Goal: Information Seeking & Learning: Learn about a topic

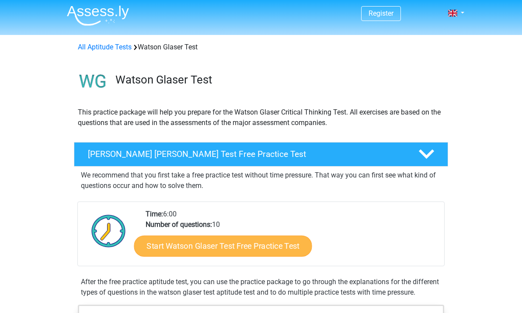
scroll to position [2, 0]
click at [278, 240] on link "Start Watson Glaser Test Free Practice Test" at bounding box center [223, 245] width 178 height 21
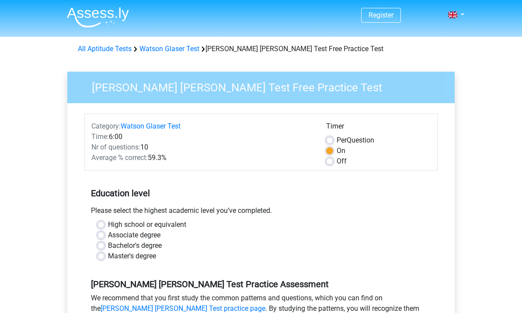
scroll to position [17, 0]
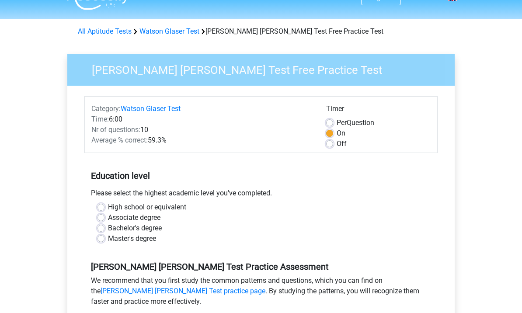
click at [105, 210] on div "High school or equivalent" at bounding box center [260, 207] width 327 height 10
click at [108, 209] on label "High school or equivalent" at bounding box center [147, 207] width 78 height 10
click at [101, 209] on input "High school or equivalent" at bounding box center [100, 206] width 7 height 9
radio input "true"
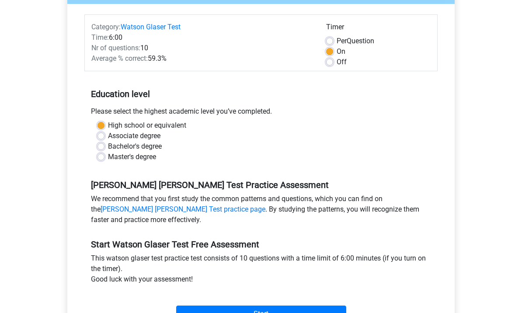
scroll to position [100, 0]
click at [336, 41] on label "Per Question" at bounding box center [355, 40] width 38 height 10
click at [329, 41] on input "Per Question" at bounding box center [329, 39] width 7 height 9
radio input "true"
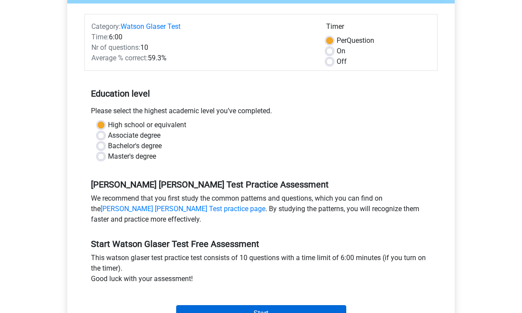
click at [280, 312] on input "Start" at bounding box center [261, 313] width 170 height 17
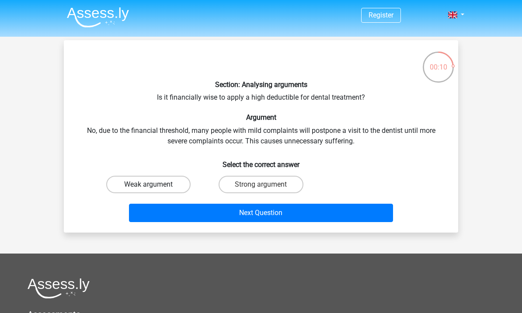
click at [163, 180] on label "Weak argument" at bounding box center [148, 184] width 84 height 17
click at [154, 184] on input "Weak argument" at bounding box center [152, 187] width 6 height 6
radio input "true"
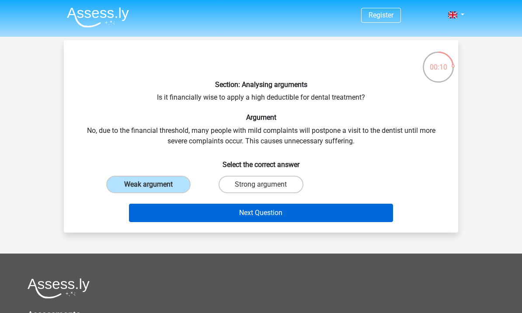
click at [221, 214] on button "Next Question" at bounding box center [261, 213] width 264 height 18
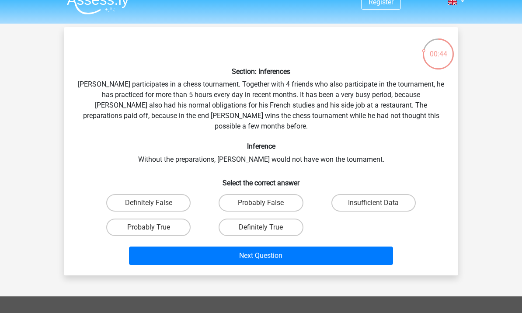
scroll to position [3, 0]
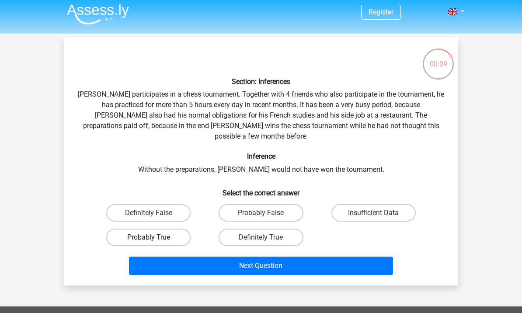
click at [158, 232] on label "Probably True" at bounding box center [148, 236] width 84 height 17
click at [154, 237] on input "Probably True" at bounding box center [152, 240] width 6 height 6
radio input "true"
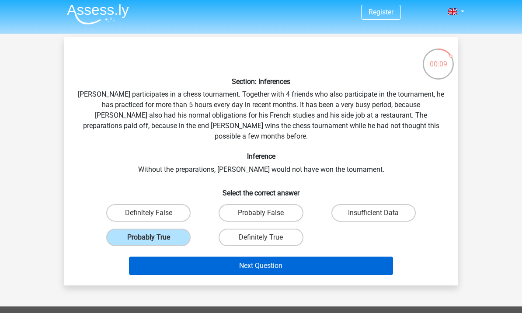
click at [207, 258] on button "Next Question" at bounding box center [261, 265] width 264 height 18
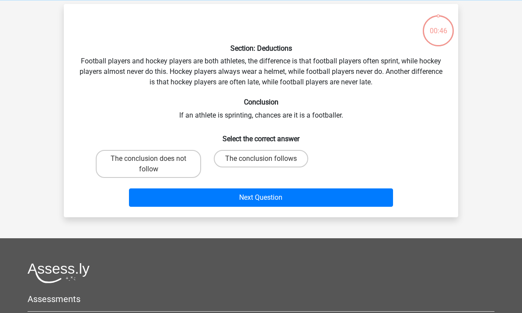
scroll to position [40, 0]
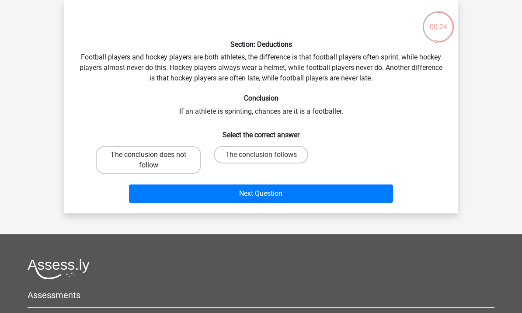
click at [179, 163] on label "The conclusion does not follow" at bounding box center [148, 160] width 105 height 28
click at [154, 160] on input "The conclusion does not follow" at bounding box center [152, 158] width 6 height 6
radio input "true"
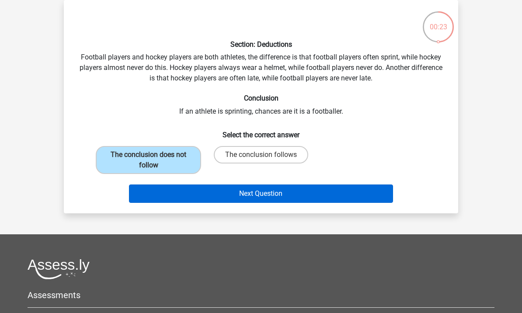
click at [214, 190] on button "Next Question" at bounding box center [261, 193] width 264 height 18
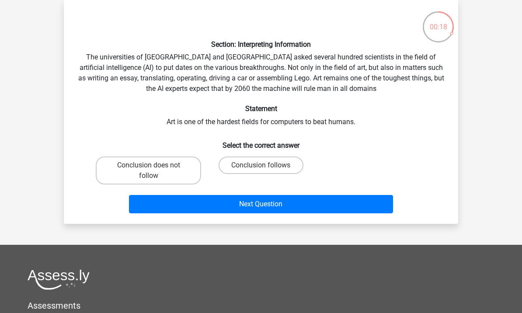
drag, startPoint x: 273, startPoint y: 163, endPoint x: 285, endPoint y: 29, distance: 134.7
click at [273, 163] on label "Conclusion follows" at bounding box center [260, 164] width 84 height 17
click at [266, 165] on input "Conclusion follows" at bounding box center [264, 168] width 6 height 6
radio input "true"
click at [285, 29] on p at bounding box center [244, 20] width 333 height 26
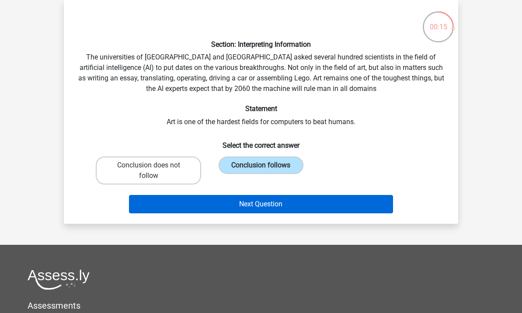
click at [236, 200] on button "Next Question" at bounding box center [261, 204] width 264 height 18
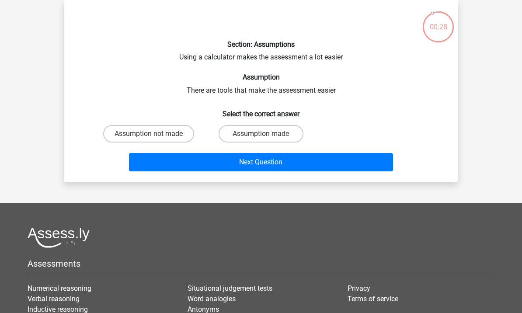
scroll to position [0, 0]
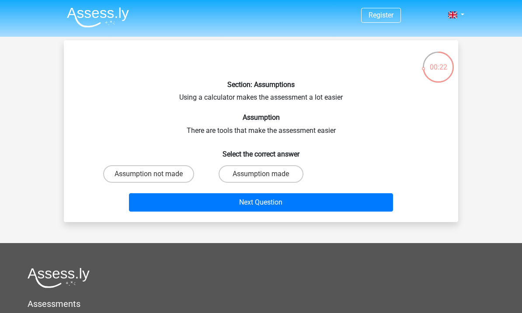
click at [261, 175] on input "Assumption made" at bounding box center [264, 177] width 6 height 6
radio input "true"
drag, startPoint x: 282, startPoint y: 203, endPoint x: 375, endPoint y: 133, distance: 116.5
click at [375, 133] on div "Section: Assumptions Using a calculator makes the assessment a lot easier Assum…" at bounding box center [260, 131] width 387 height 168
click at [173, 174] on label "Assumption not made" at bounding box center [148, 173] width 91 height 17
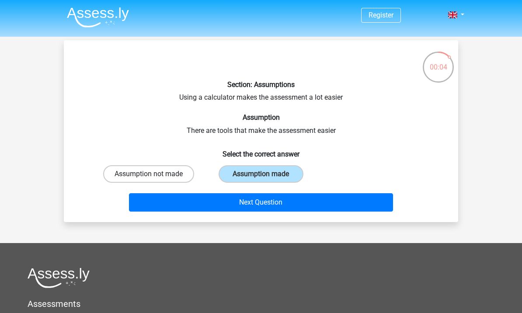
click at [154, 174] on input "Assumption not made" at bounding box center [152, 177] width 6 height 6
radio input "true"
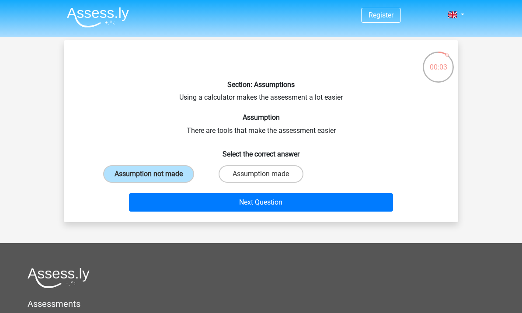
click at [265, 187] on div "Next Question" at bounding box center [261, 200] width 366 height 29
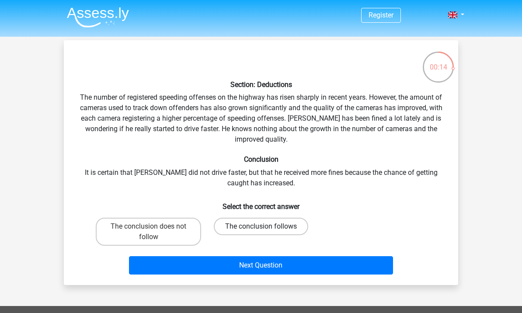
click at [241, 226] on label "The conclusion follows" at bounding box center [261, 226] width 94 height 17
click at [261, 226] on input "The conclusion follows" at bounding box center [264, 229] width 6 height 6
radio input "true"
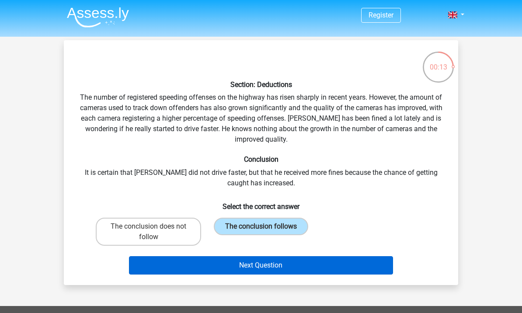
click at [240, 259] on button "Next Question" at bounding box center [261, 265] width 264 height 18
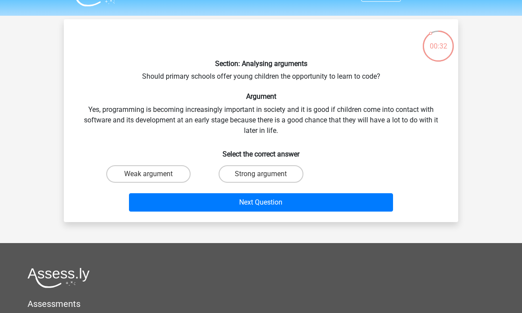
scroll to position [17, 0]
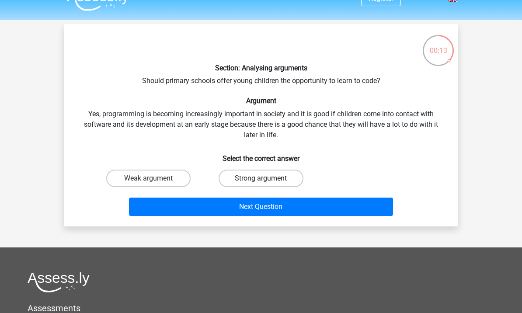
click at [247, 173] on label "Strong argument" at bounding box center [260, 177] width 84 height 17
click at [261, 178] on input "Strong argument" at bounding box center [264, 181] width 6 height 6
radio input "true"
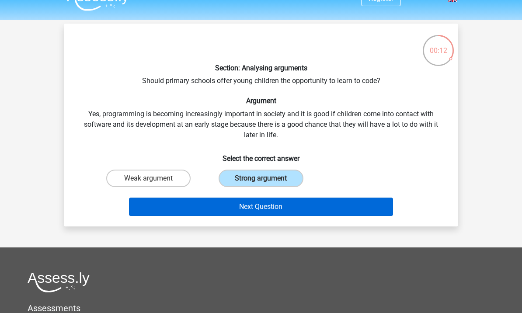
click at [259, 198] on button "Next Question" at bounding box center [261, 206] width 264 height 18
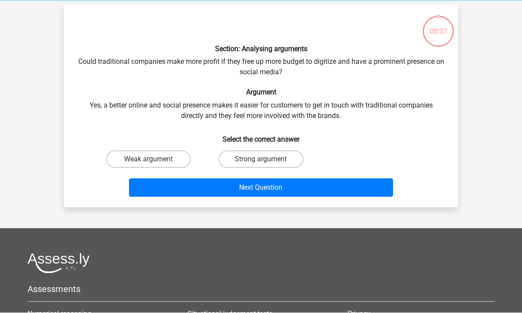
scroll to position [40, 0]
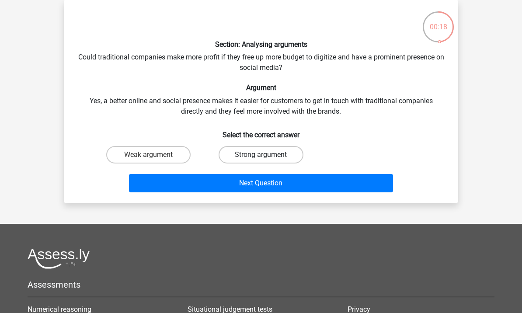
click at [277, 154] on label "Strong argument" at bounding box center [260, 154] width 84 height 17
click at [266, 155] on input "Strong argument" at bounding box center [264, 158] width 6 height 6
radio input "true"
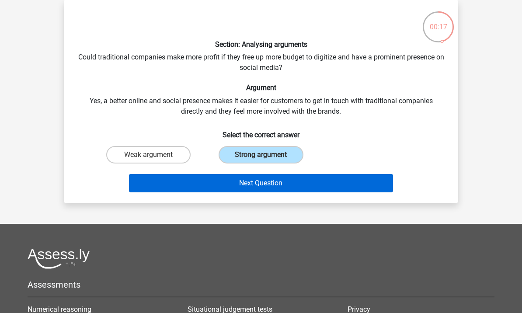
click at [279, 187] on button "Next Question" at bounding box center [261, 183] width 264 height 18
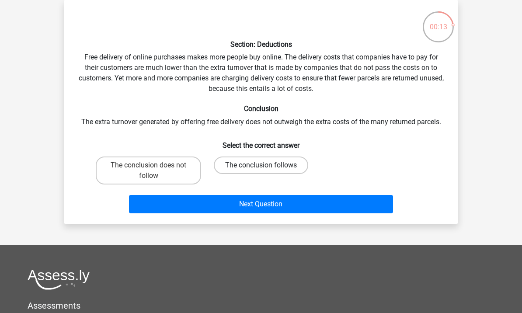
click at [247, 168] on label "The conclusion follows" at bounding box center [261, 164] width 94 height 17
click at [261, 168] on input "The conclusion follows" at bounding box center [264, 168] width 6 height 6
radio input "true"
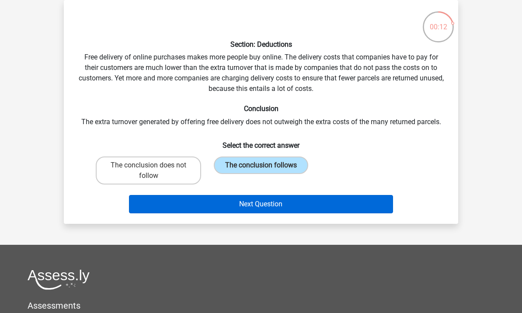
click at [249, 197] on button "Next Question" at bounding box center [261, 204] width 264 height 18
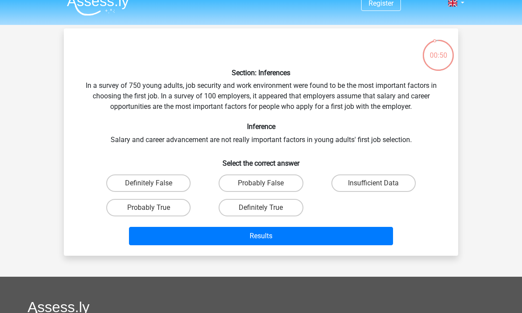
scroll to position [0, 0]
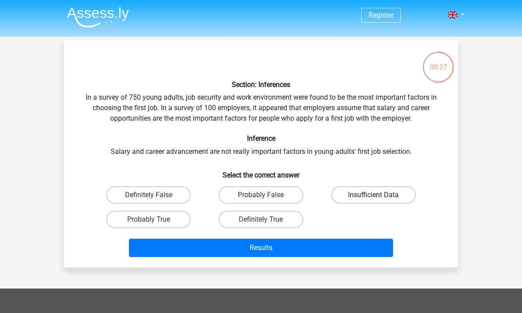
click at [391, 193] on label "Insufficient Data" at bounding box center [373, 194] width 84 height 17
click at [379, 195] on input "Insufficient Data" at bounding box center [376, 198] width 6 height 6
radio input "true"
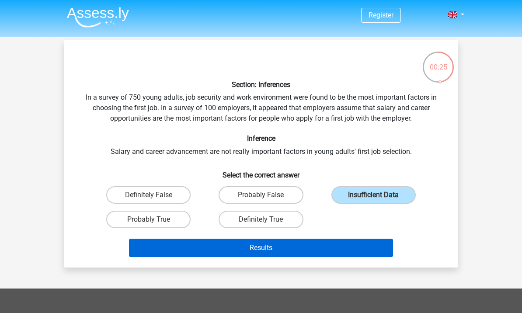
click at [306, 249] on button "Results" at bounding box center [261, 248] width 264 height 18
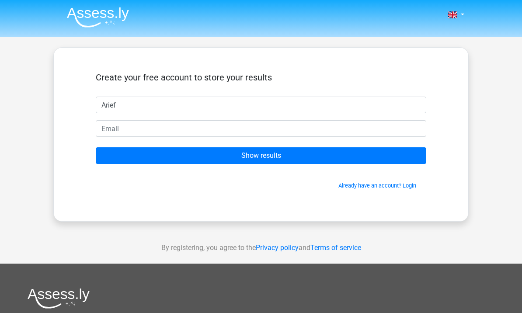
type input "Arief"
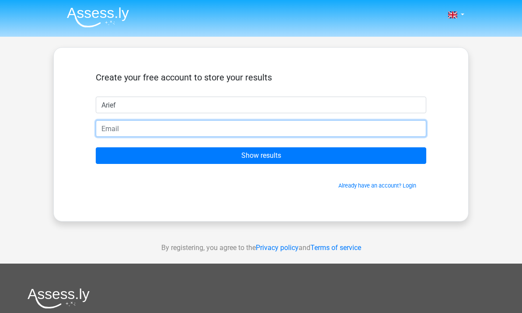
click at [230, 129] on input "email" at bounding box center [261, 128] width 330 height 17
type input "[EMAIL_ADDRESS][DOMAIN_NAME]"
click at [261, 156] on input "Show results" at bounding box center [261, 155] width 330 height 17
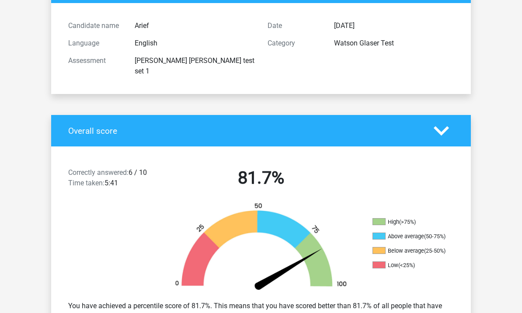
scroll to position [77, 0]
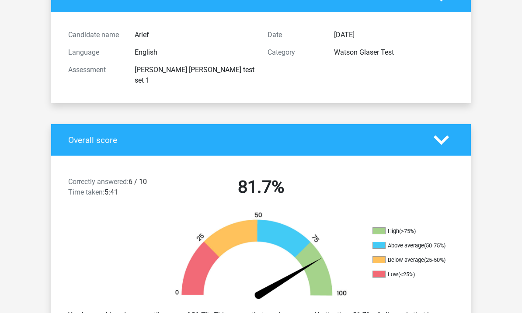
click at [277, 67] on div "Date [DATE] Category [PERSON_NAME] [PERSON_NAME] Test" at bounding box center [360, 57] width 199 height 63
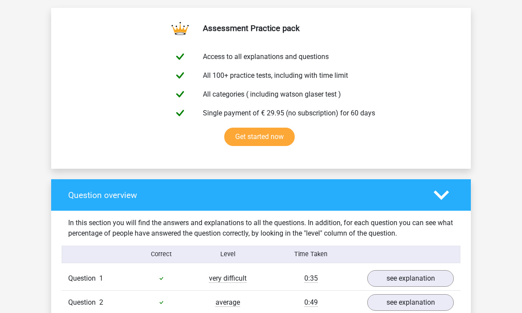
scroll to position [495, 0]
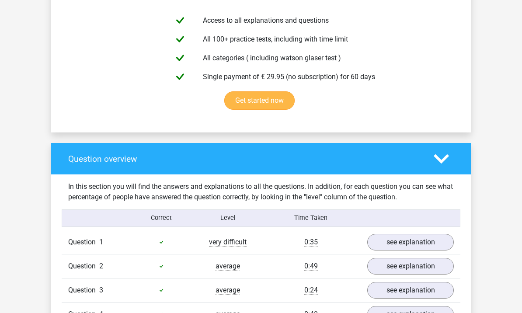
click at [285, 92] on link "Get started now" at bounding box center [259, 101] width 70 height 18
